Goal: Navigation & Orientation: Find specific page/section

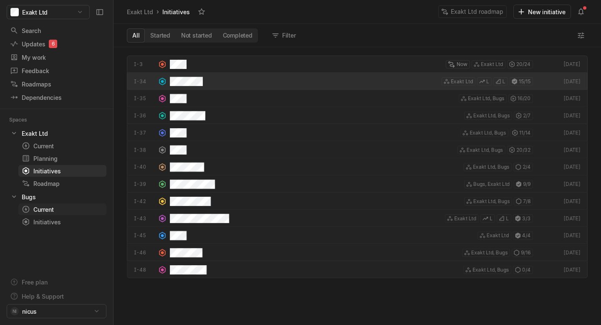
scroll to position [273, 483]
click at [46, 210] on div "Current" at bounding box center [47, 209] width 51 height 9
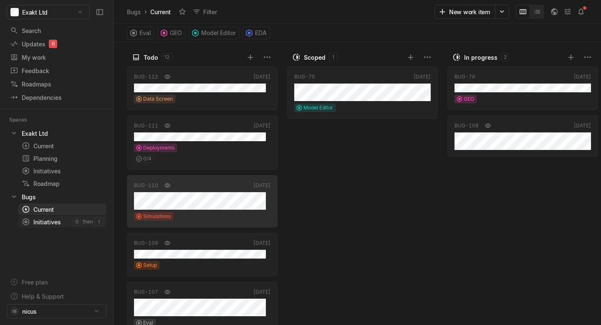
click at [53, 224] on div "Initiatives" at bounding box center [47, 221] width 51 height 9
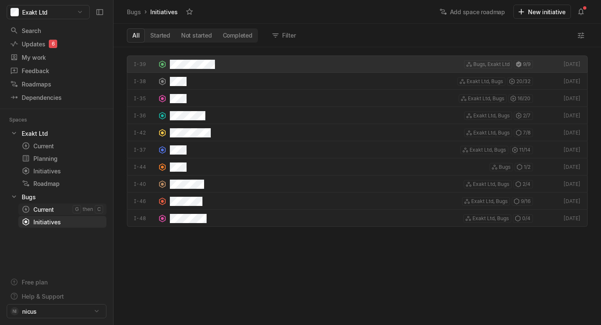
scroll to position [273, 483]
click at [51, 210] on div "Current" at bounding box center [47, 209] width 51 height 9
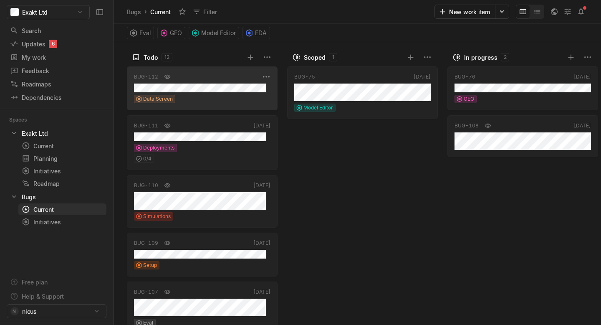
click at [196, 93] on div "BUG-112 [DATE] Data Screen" at bounding box center [202, 88] width 151 height 44
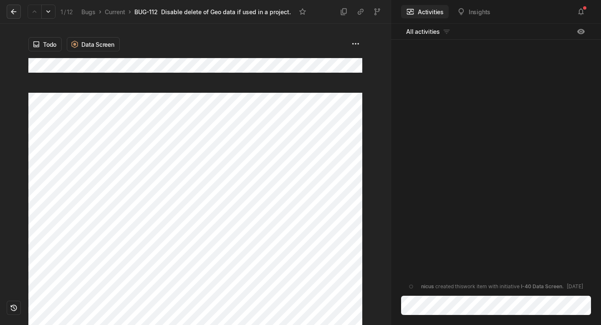
click at [10, 13] on icon at bounding box center [14, 12] width 8 height 8
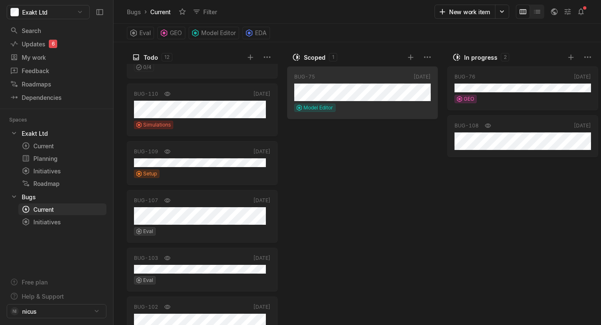
scroll to position [50, 0]
